Goal: Task Accomplishment & Management: Manage account settings

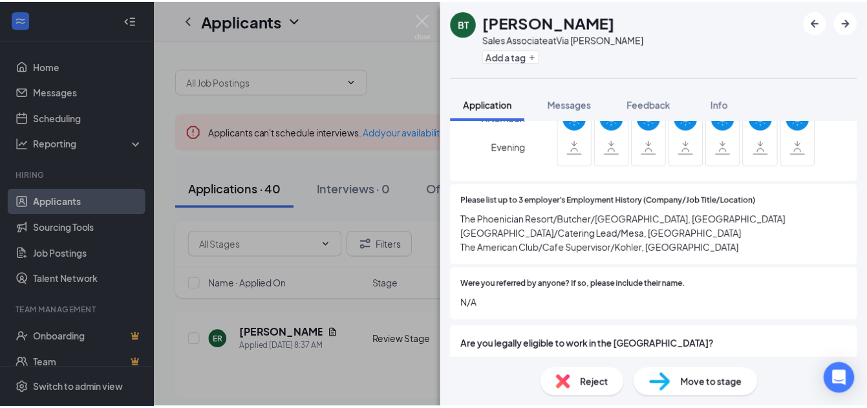
scroll to position [776, 0]
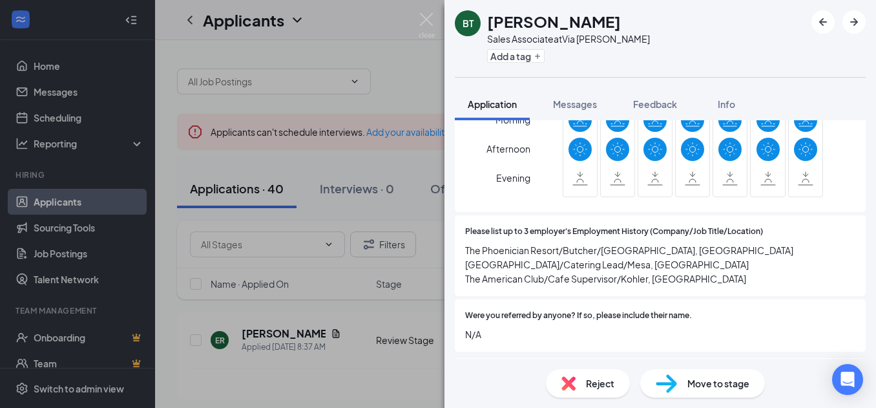
drag, startPoint x: 677, startPoint y: 282, endPoint x: 707, endPoint y: 291, distance: 31.9
click at [707, 291] on div "Please list up to 3 employer's Employment History (Company/Job Title/Location) …" at bounding box center [660, 255] width 411 height 81
click at [705, 285] on span "The Phoenician Resort/Butcher/[GEOGRAPHIC_DATA], [GEOGRAPHIC_DATA] [GEOGRAPHIC_…" at bounding box center [660, 264] width 390 height 43
click at [428, 18] on img at bounding box center [427, 25] width 16 height 25
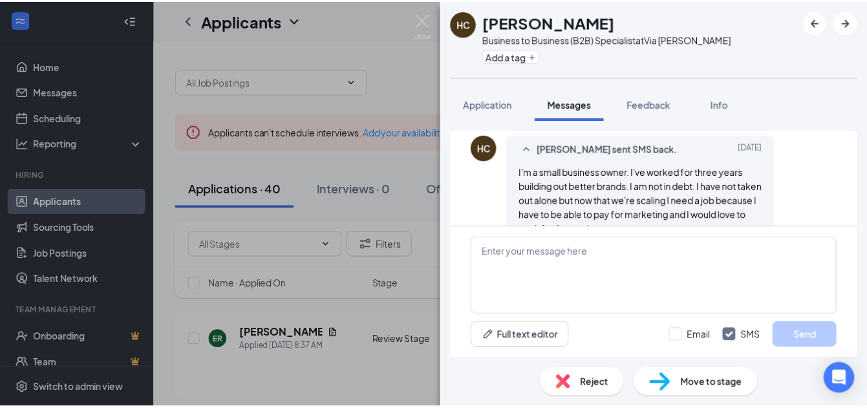
scroll to position [401, 0]
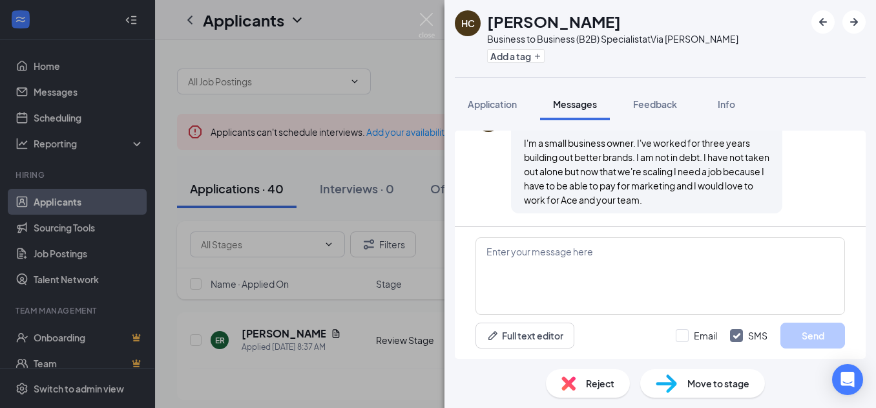
click at [343, 373] on div "HC Heather Cochran Business to Business (B2B) Specialist at Via Linda Add a tag…" at bounding box center [438, 204] width 876 height 408
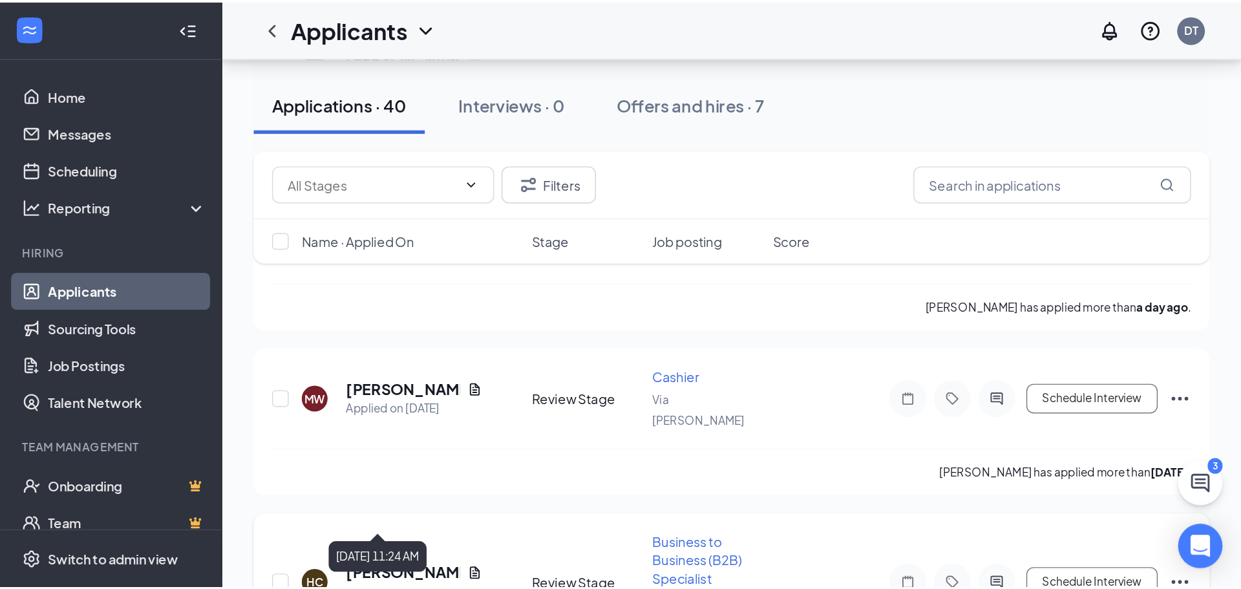
scroll to position [323, 0]
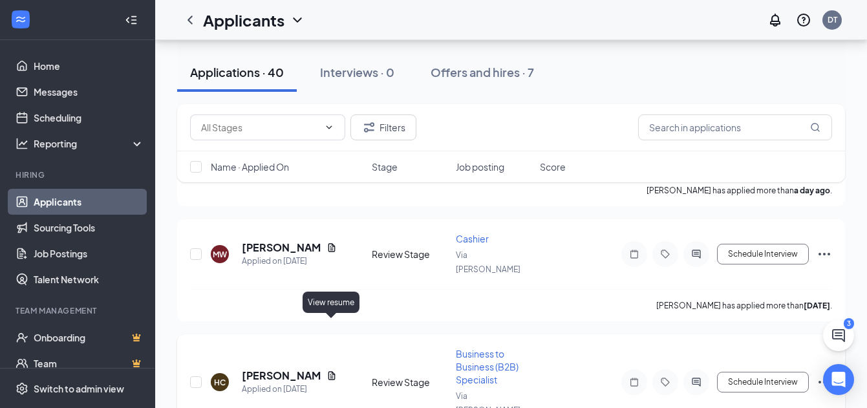
click at [327, 370] on icon "Document" at bounding box center [331, 375] width 10 height 10
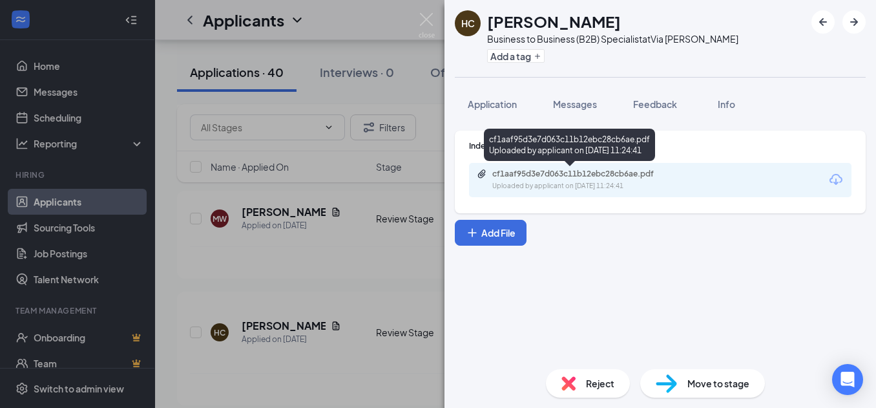
click at [540, 186] on div "Uploaded by applicant on Sep 13, 2025 at 11:24:41" at bounding box center [590, 186] width 194 height 10
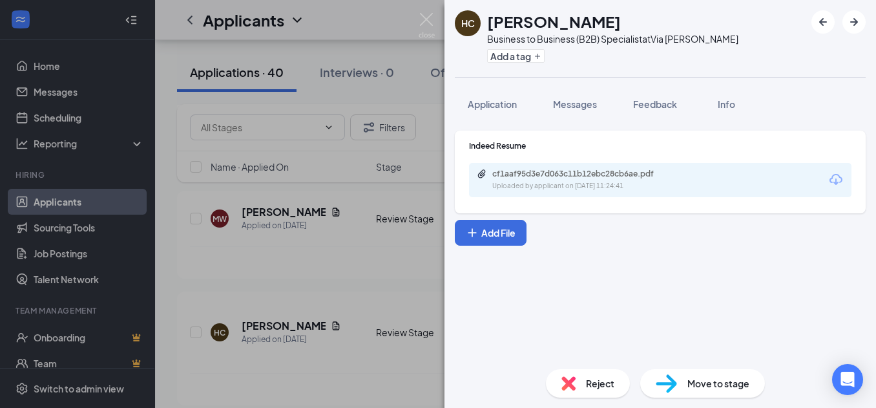
click at [249, 270] on div "HC Heather Cochran Business to Business (B2B) Specialist at Via Linda Add a tag…" at bounding box center [438, 204] width 876 height 408
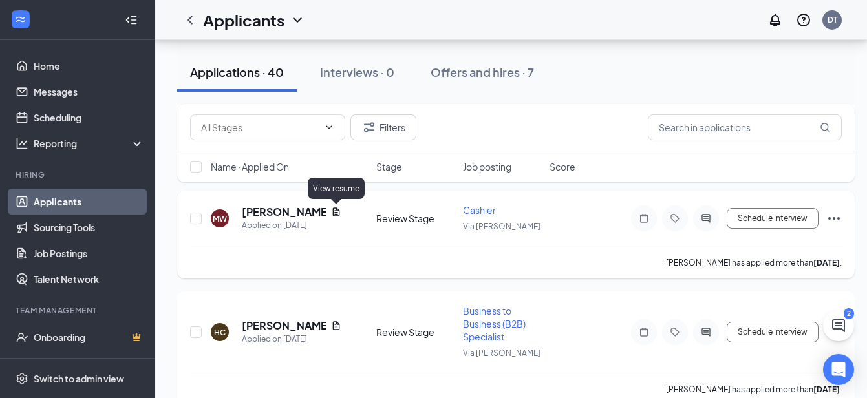
click at [335, 211] on icon "Document" at bounding box center [336, 211] width 7 height 8
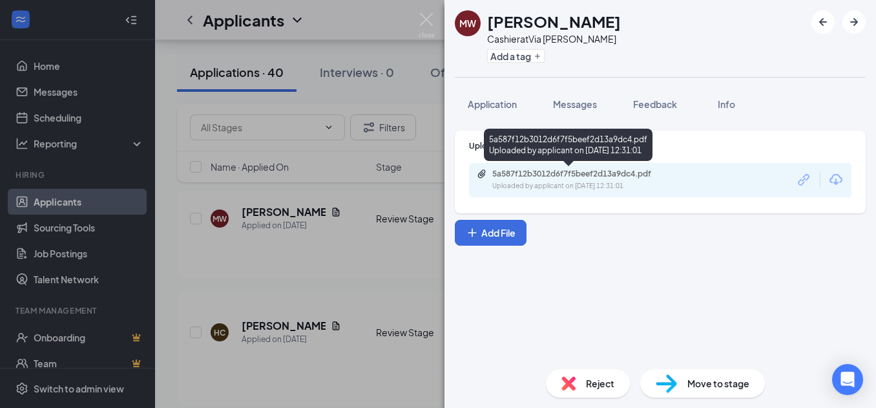
click at [573, 176] on div "5a587f12b3012d6f7f5beef2d13a9dc4.pdf" at bounding box center [583, 174] width 181 height 10
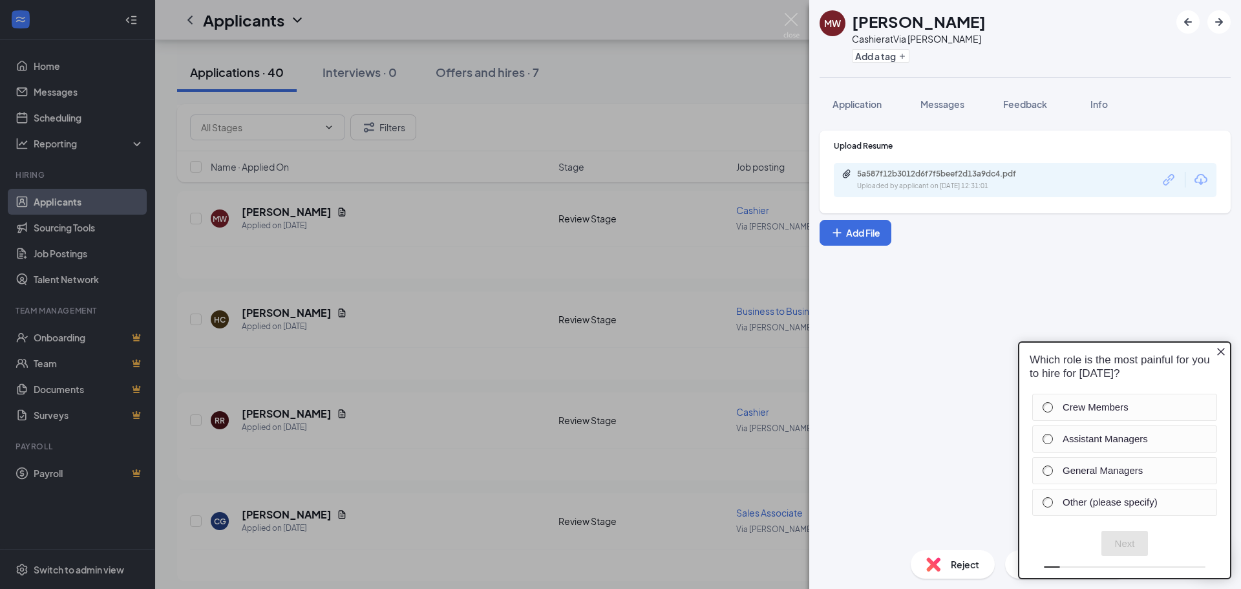
click at [876, 352] on icon "Close button" at bounding box center [1221, 351] width 10 height 10
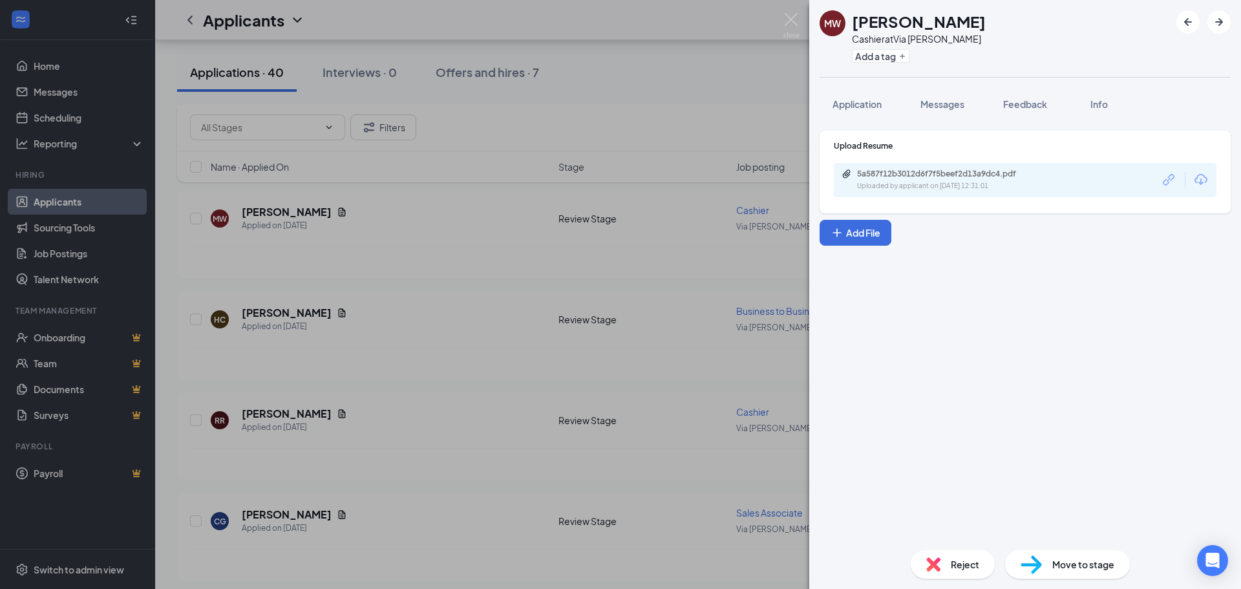
click at [437, 243] on div "MW Miya Wasserman Cashier at Via Linda Add a tag Application Messages Feedback …" at bounding box center [620, 294] width 1241 height 589
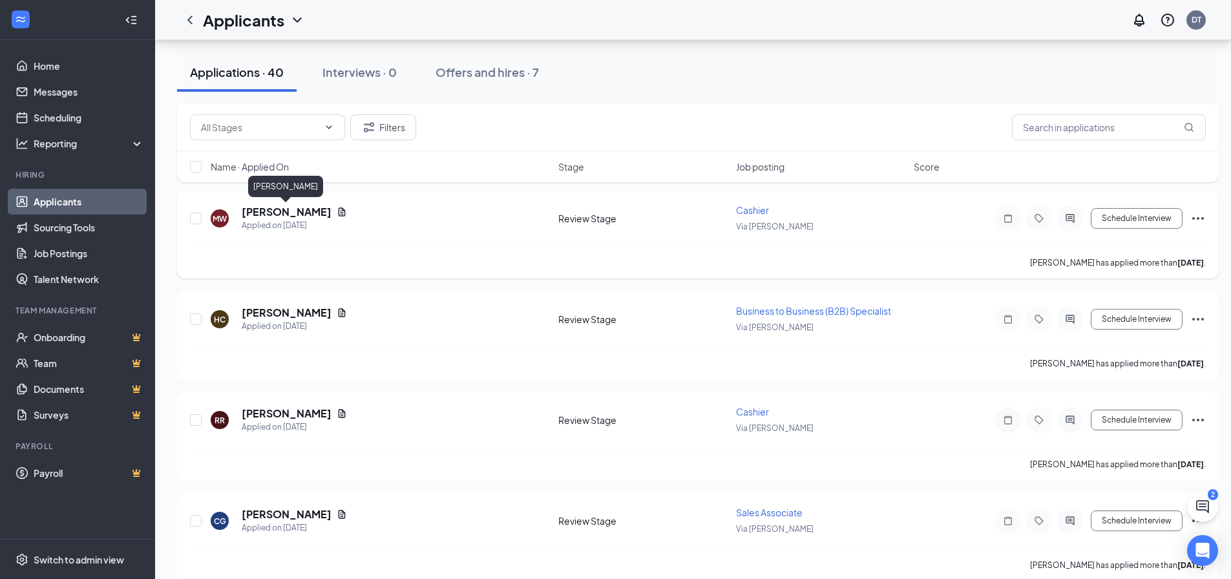
click at [269, 205] on h5 "[PERSON_NAME]" at bounding box center [287, 212] width 90 height 14
